Goal: Information Seeking & Learning: Stay updated

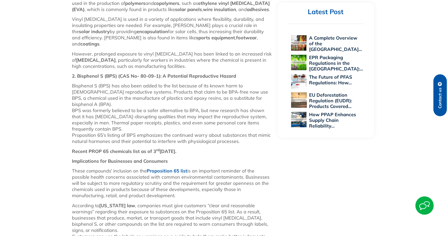
scroll to position [539, 0]
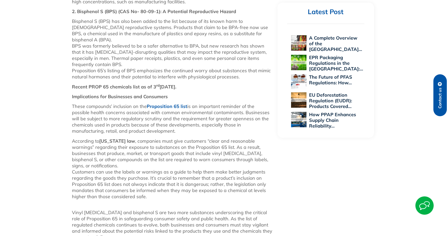
click at [169, 103] on link "Proposition 65 list" at bounding box center [167, 106] width 41 height 6
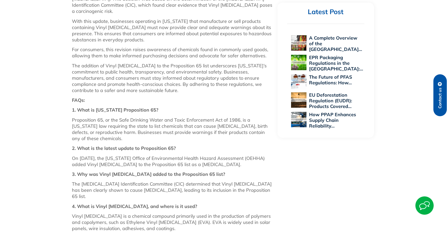
scroll to position [411, 0]
